Goal: Task Accomplishment & Management: Manage account settings

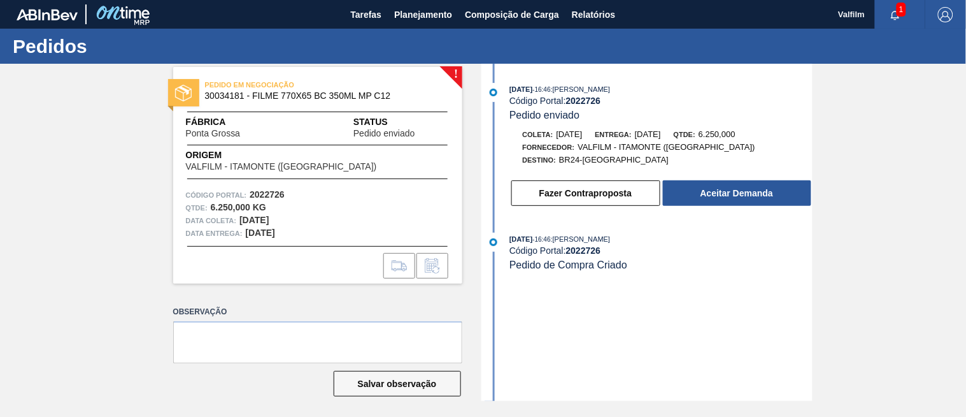
click at [616, 379] on div "02/09/2025 - 16:46 : YASMIM FERREIRA DA SILVA Código Portal: 2022726 Pedido env…" at bounding box center [649, 232] width 328 height 337
drag, startPoint x: 584, startPoint y: 98, endPoint x: 701, endPoint y: 100, distance: 117.2
click at [629, 100] on div "Código Portal: 2022726" at bounding box center [661, 101] width 303 height 10
copy strong "2022726"
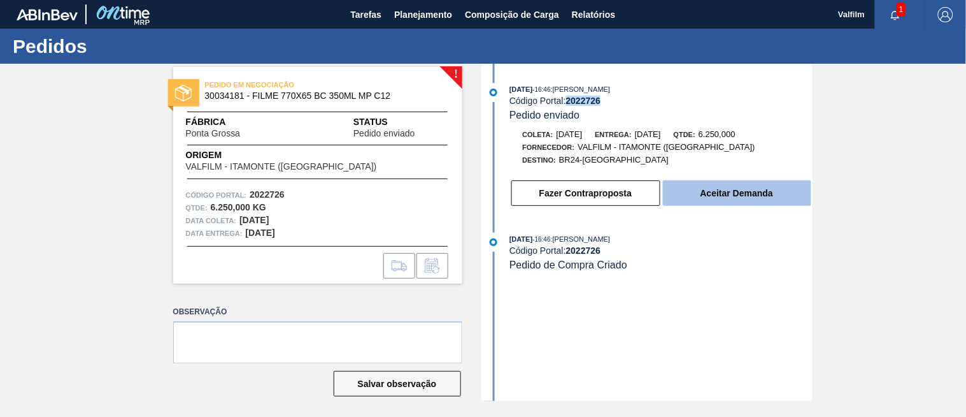
click at [714, 194] on button "Aceitar Demanda" at bounding box center [737, 192] width 148 height 25
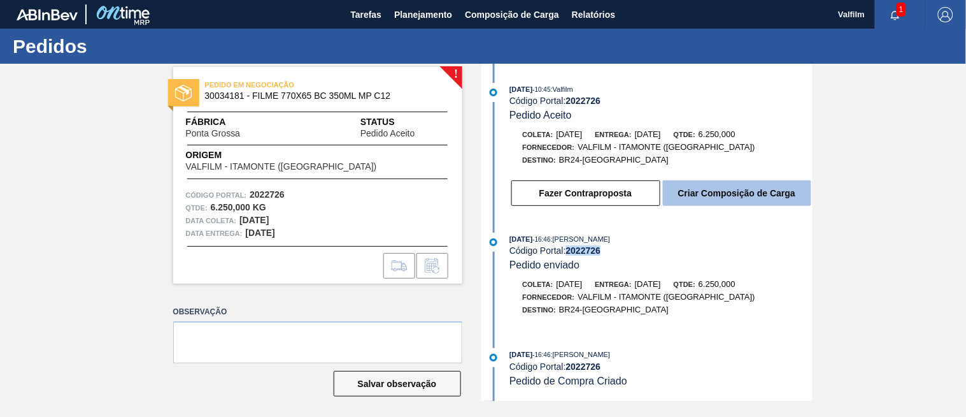
click at [737, 192] on button "Criar Composição de Carga" at bounding box center [737, 192] width 148 height 25
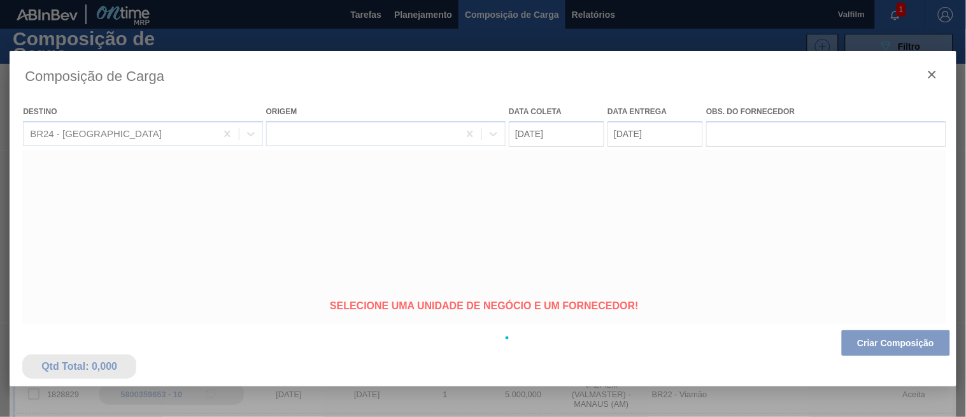
type coleta "04/09/2025"
type entrega "06/09/2025"
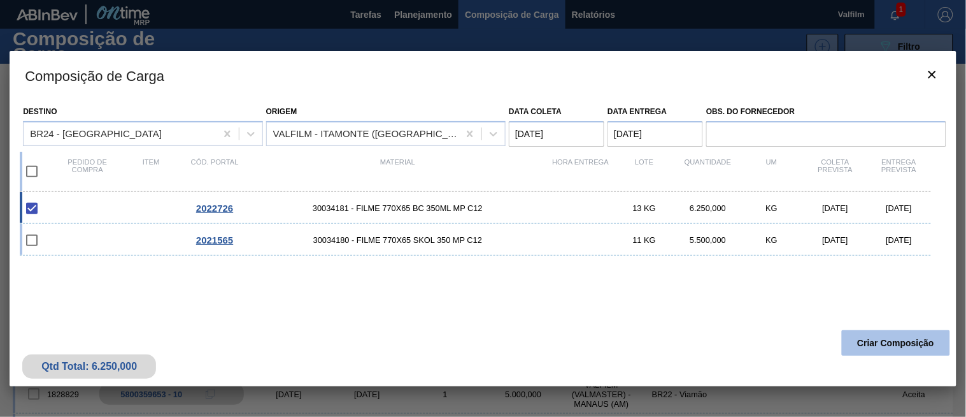
click at [889, 338] on button "Criar Composição" at bounding box center [896, 342] width 108 height 25
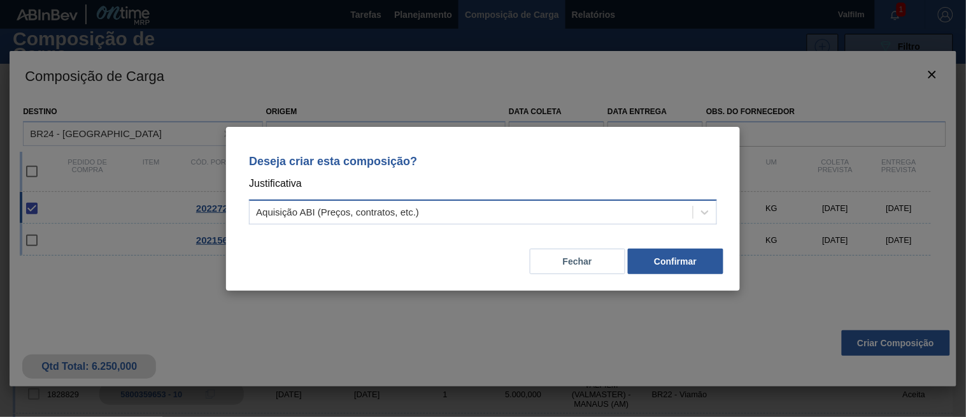
click at [590, 211] on div "Aquisição ABI (Preços, contratos, etc.)" at bounding box center [471, 212] width 443 height 18
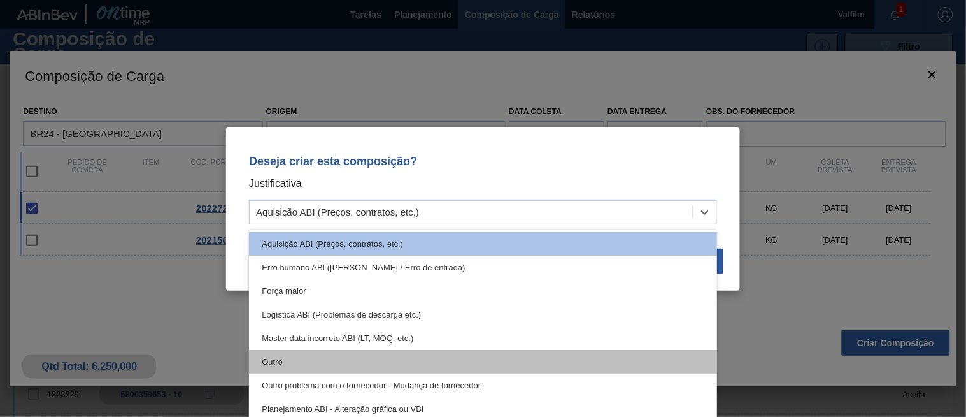
click at [377, 366] on div "Outro" at bounding box center [483, 362] width 468 height 24
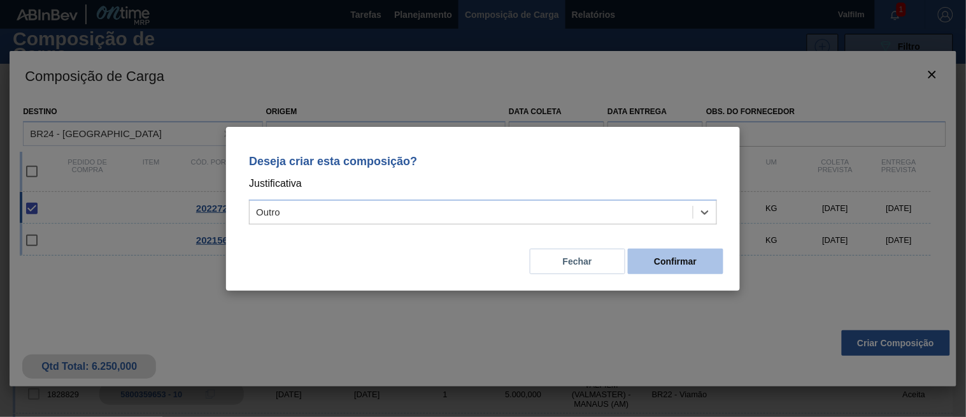
click at [667, 266] on button "Confirmar" at bounding box center [676, 260] width 96 height 25
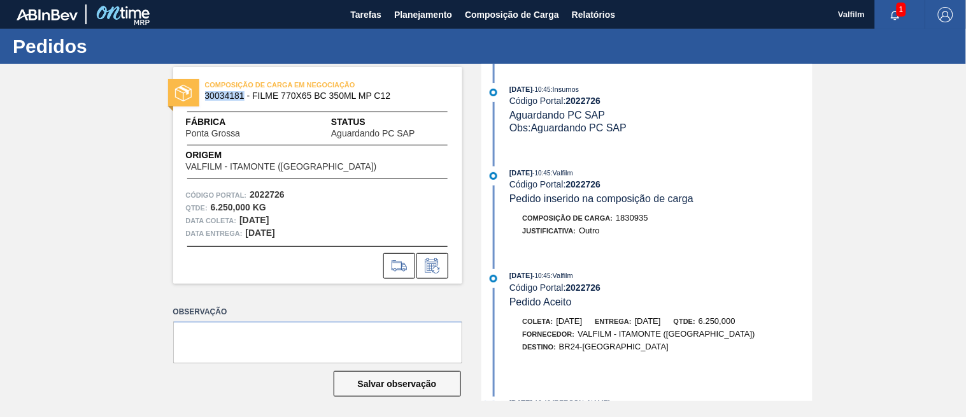
drag, startPoint x: 212, startPoint y: 91, endPoint x: 243, endPoint y: 97, distance: 31.7
click at [243, 97] on div "COMPOSIÇÃO DE CARGA EM NEGOCIAÇÃO 30034181 - FILME 770X65 BC 350ML MP C12" at bounding box center [317, 90] width 289 height 29
copy span "30034181"
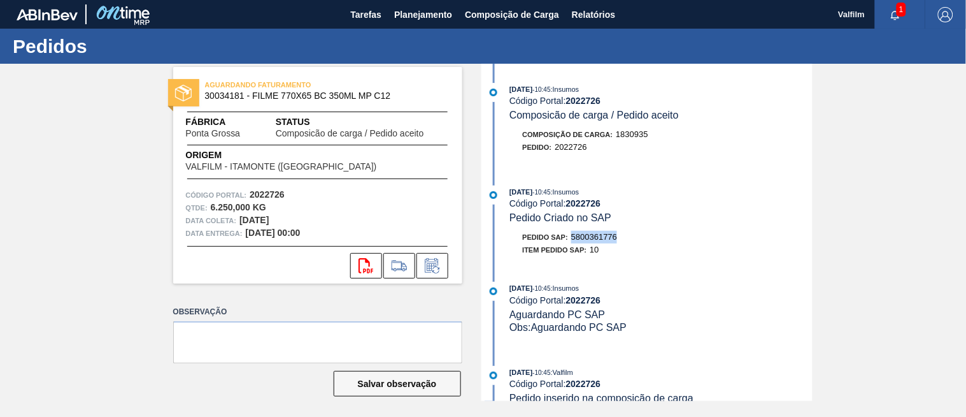
drag, startPoint x: 569, startPoint y: 237, endPoint x: 637, endPoint y: 238, distance: 68.2
click at [637, 238] on div "Pedido SAP: 5800361776" at bounding box center [661, 237] width 303 height 13
copy span "5800361776"
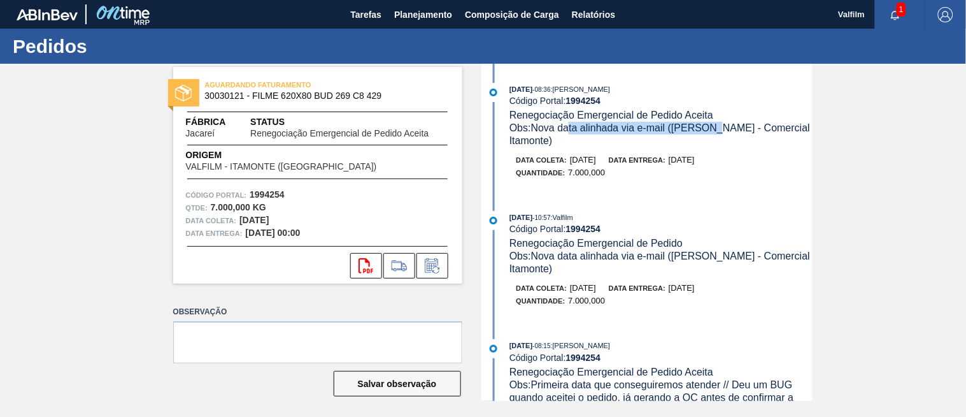
drag, startPoint x: 673, startPoint y: 124, endPoint x: 722, endPoint y: 124, distance: 48.4
click at [722, 124] on span "Obs: Nova data alinhada via e-mail (Ana Carolina - Comercial Itamonte)" at bounding box center [662, 134] width 304 height 24
click at [695, 155] on div "Data entrega: [DATE]" at bounding box center [652, 160] width 86 height 13
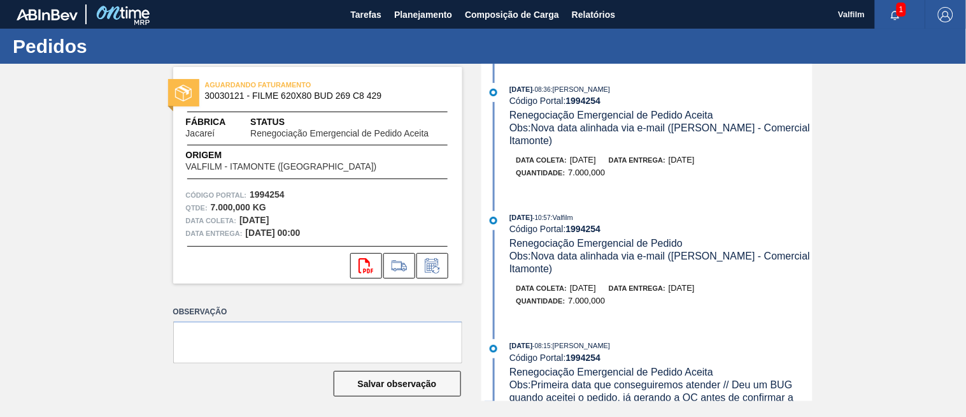
click at [636, 162] on span "Data entrega:" at bounding box center [637, 160] width 57 height 8
click at [426, 262] on icon at bounding box center [431, 265] width 13 height 15
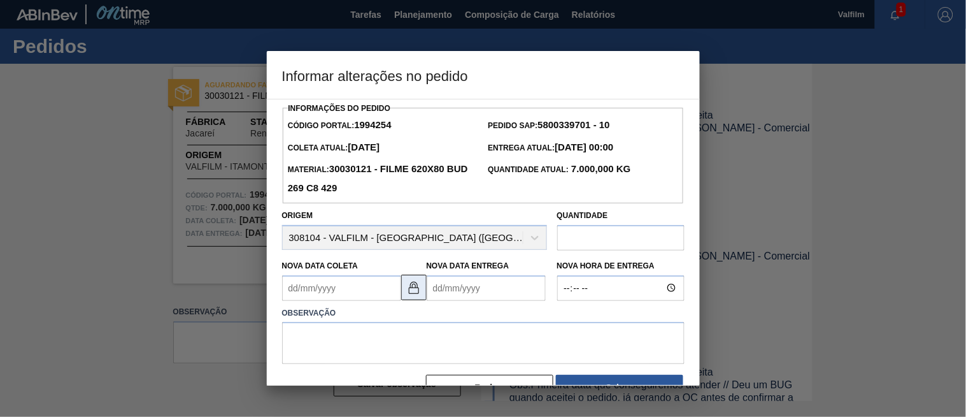
click at [412, 287] on img at bounding box center [413, 287] width 15 height 15
click at [370, 294] on Coleta1994254 "Nova Data Coleta" at bounding box center [341, 287] width 119 height 25
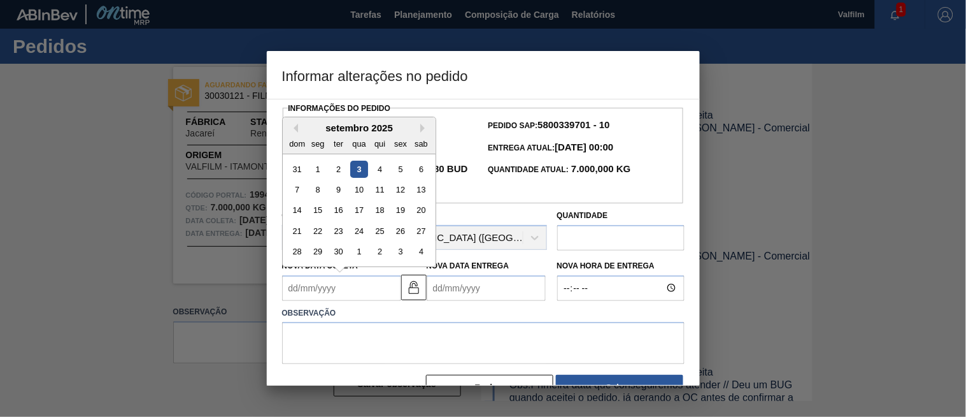
click at [363, 168] on div "3" at bounding box center [358, 168] width 17 height 17
type Coleta1994254 "[DATE]"
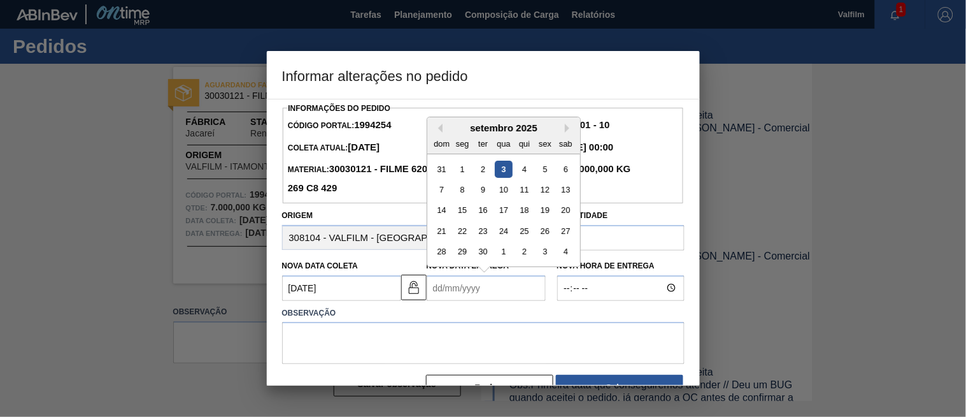
click at [473, 291] on Entrega1994254 "Nova Data Entrega" at bounding box center [486, 287] width 119 height 25
click at [523, 169] on div "4" at bounding box center [523, 168] width 17 height 17
type Entrega1994254 "[DATE]"
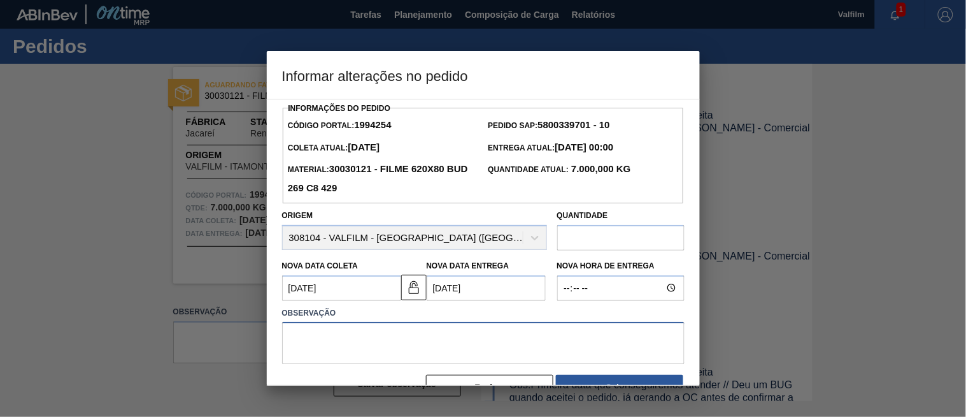
click at [390, 345] on textarea at bounding box center [483, 343] width 403 height 42
click at [445, 342] on textarea "Data informada por e-mail. (Karine - COmercial Itamonte)" at bounding box center [483, 343] width 403 height 42
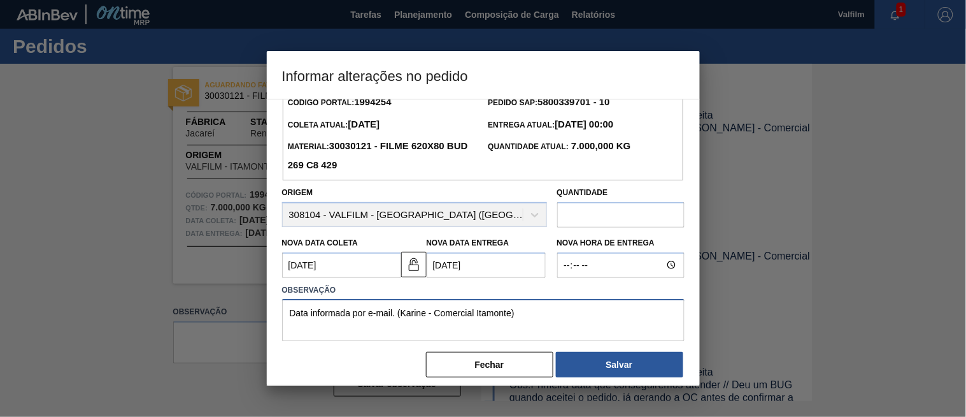
scroll to position [35, 0]
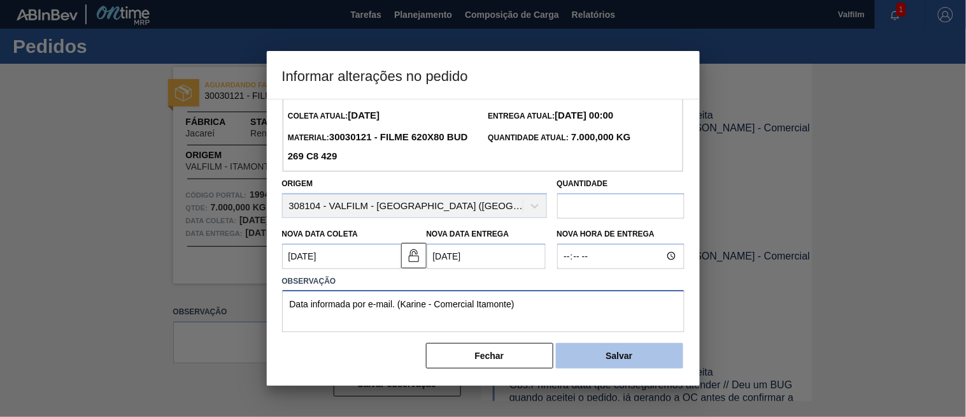
type textarea "Data informada por e-mail. (Karine - Comercial Itamonte)"
click at [628, 354] on button "Salvar" at bounding box center [619, 355] width 127 height 25
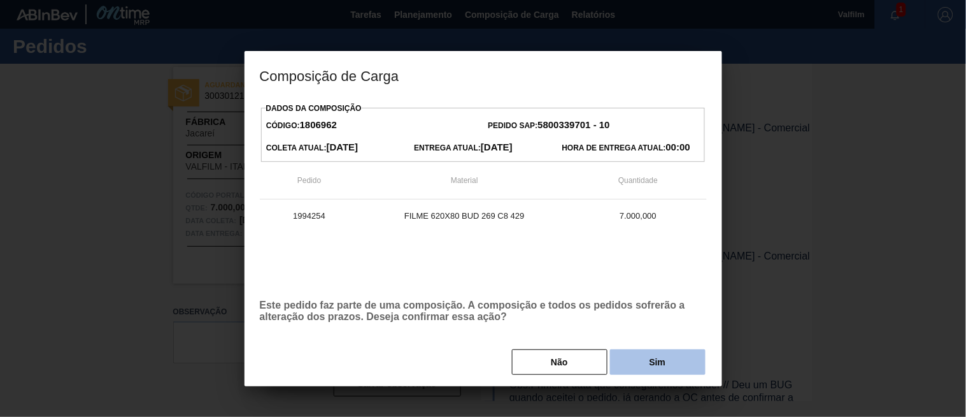
click at [666, 353] on button "Sim" at bounding box center [658, 361] width 96 height 25
